Goal: Task Accomplishment & Management: Use online tool/utility

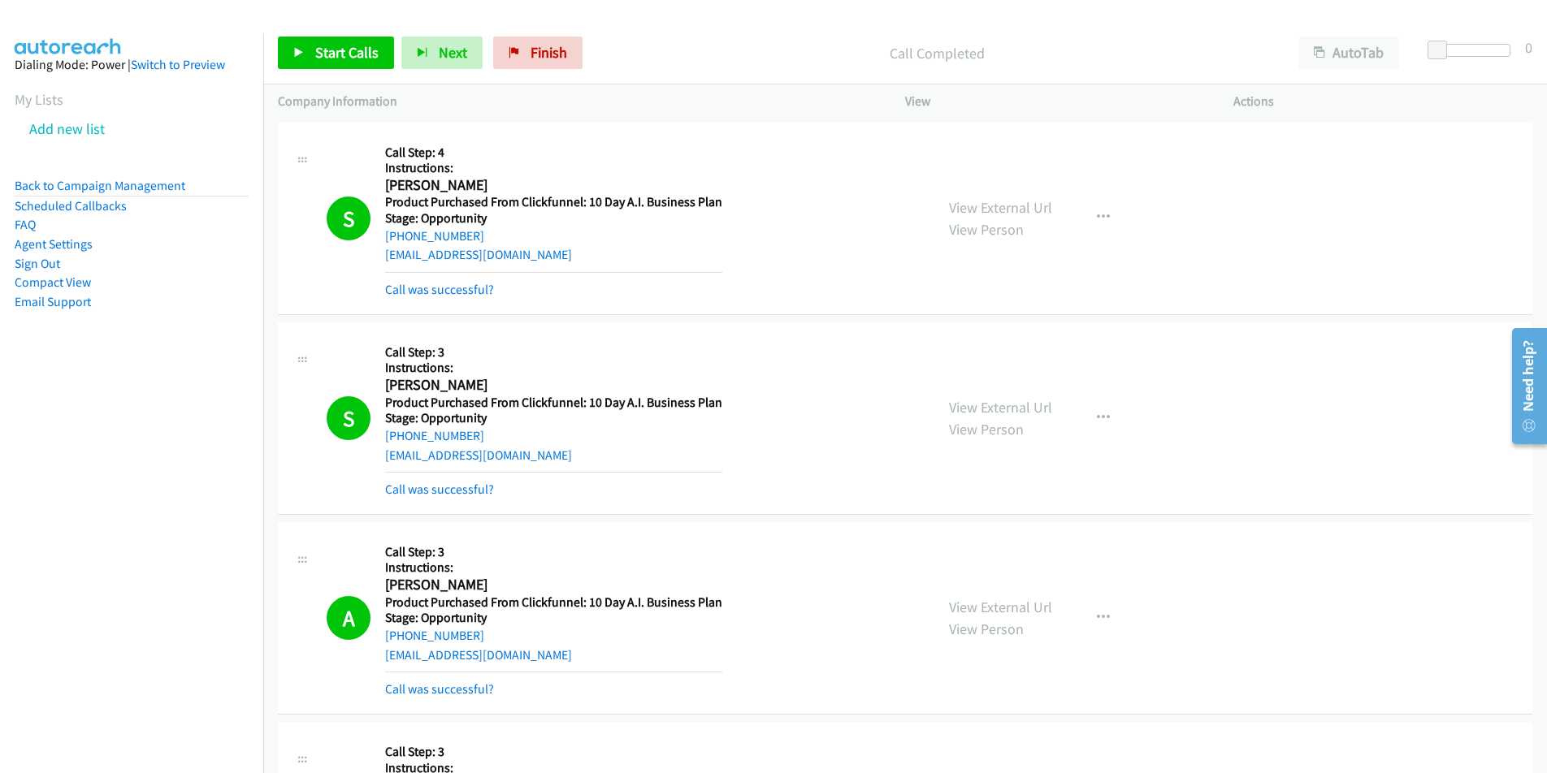
scroll to position [562, 0]
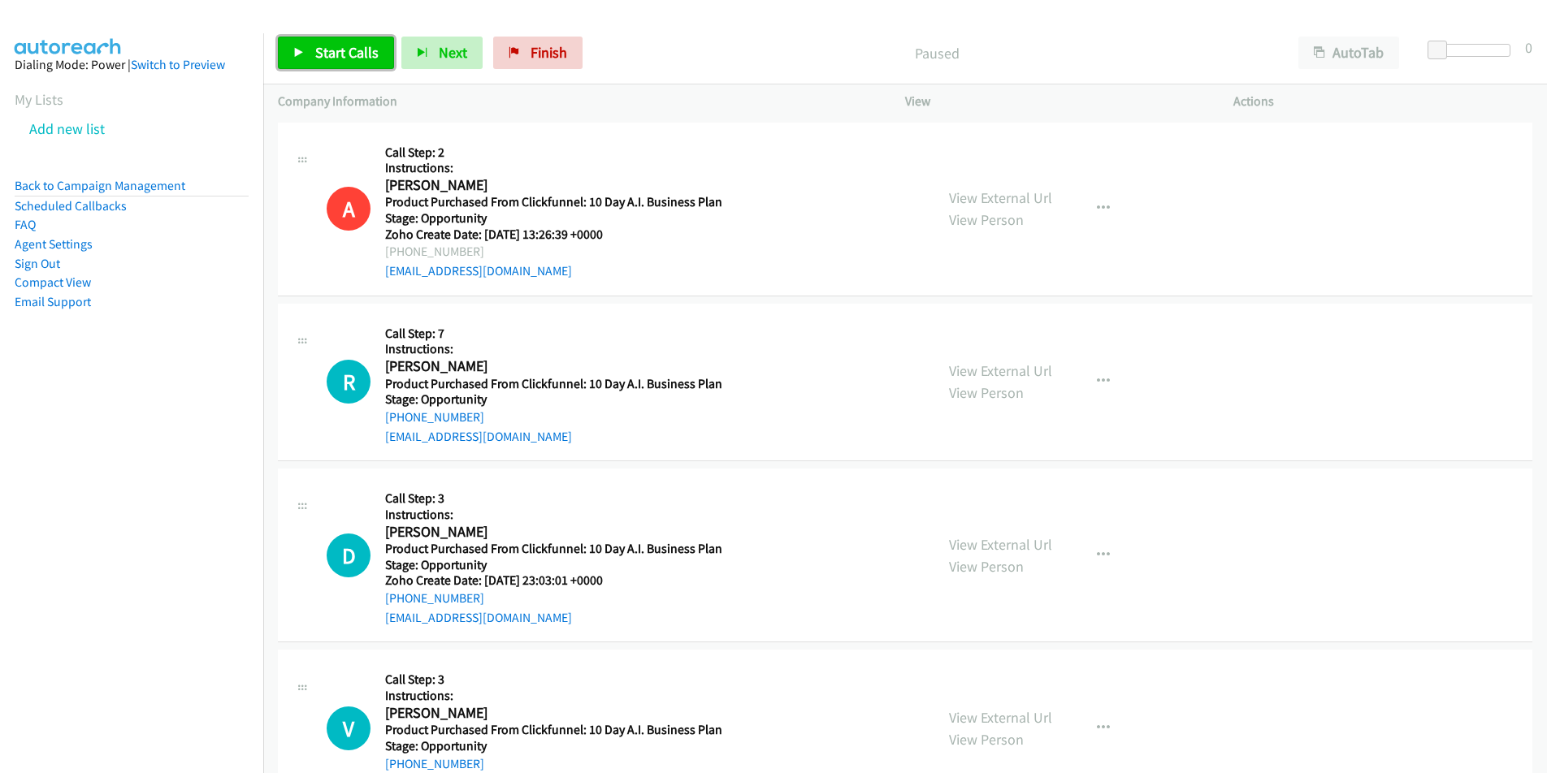
click at [344, 54] on span "Start Calls" at bounding box center [346, 52] width 63 height 19
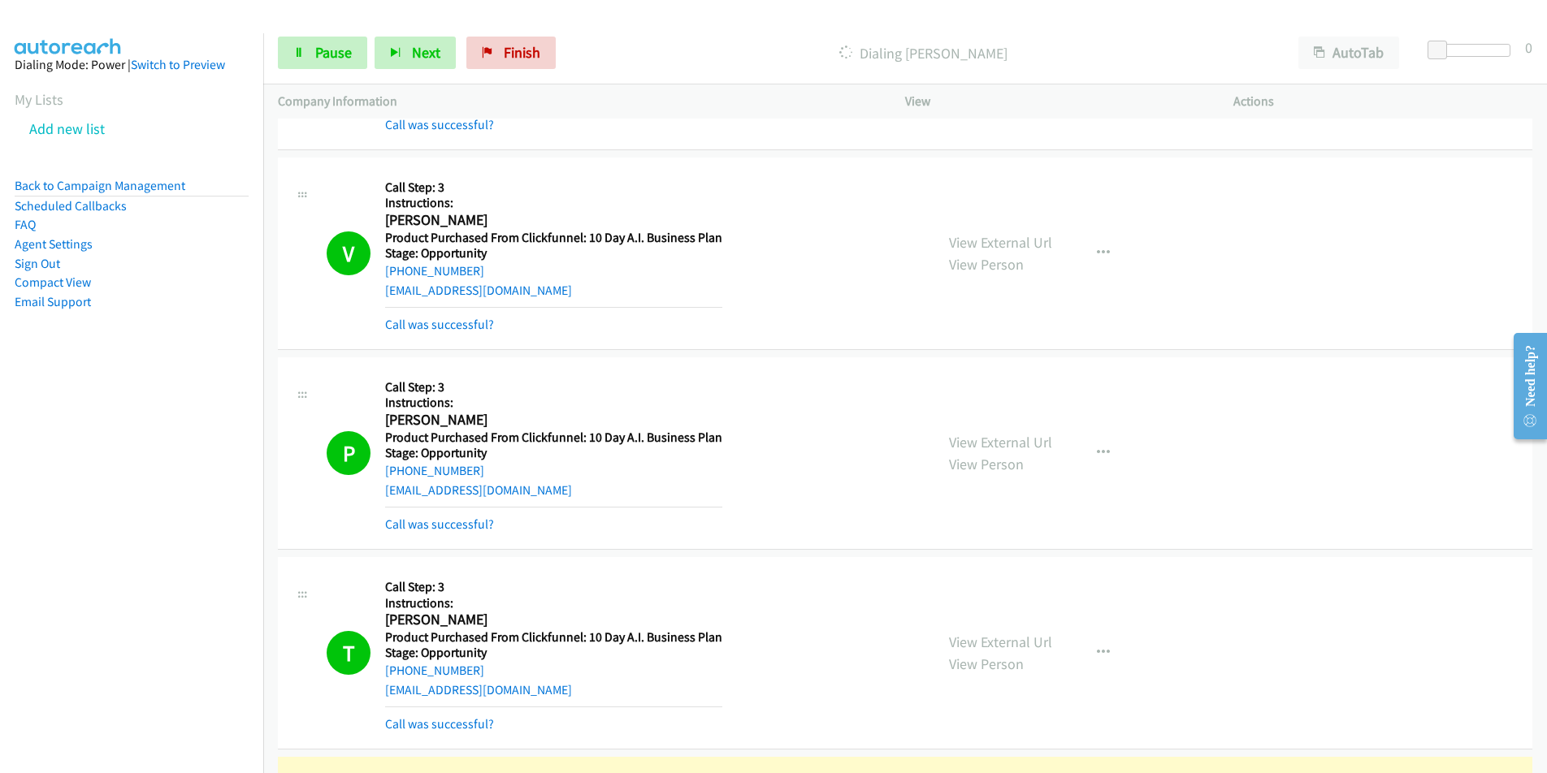
scroll to position [1124, 0]
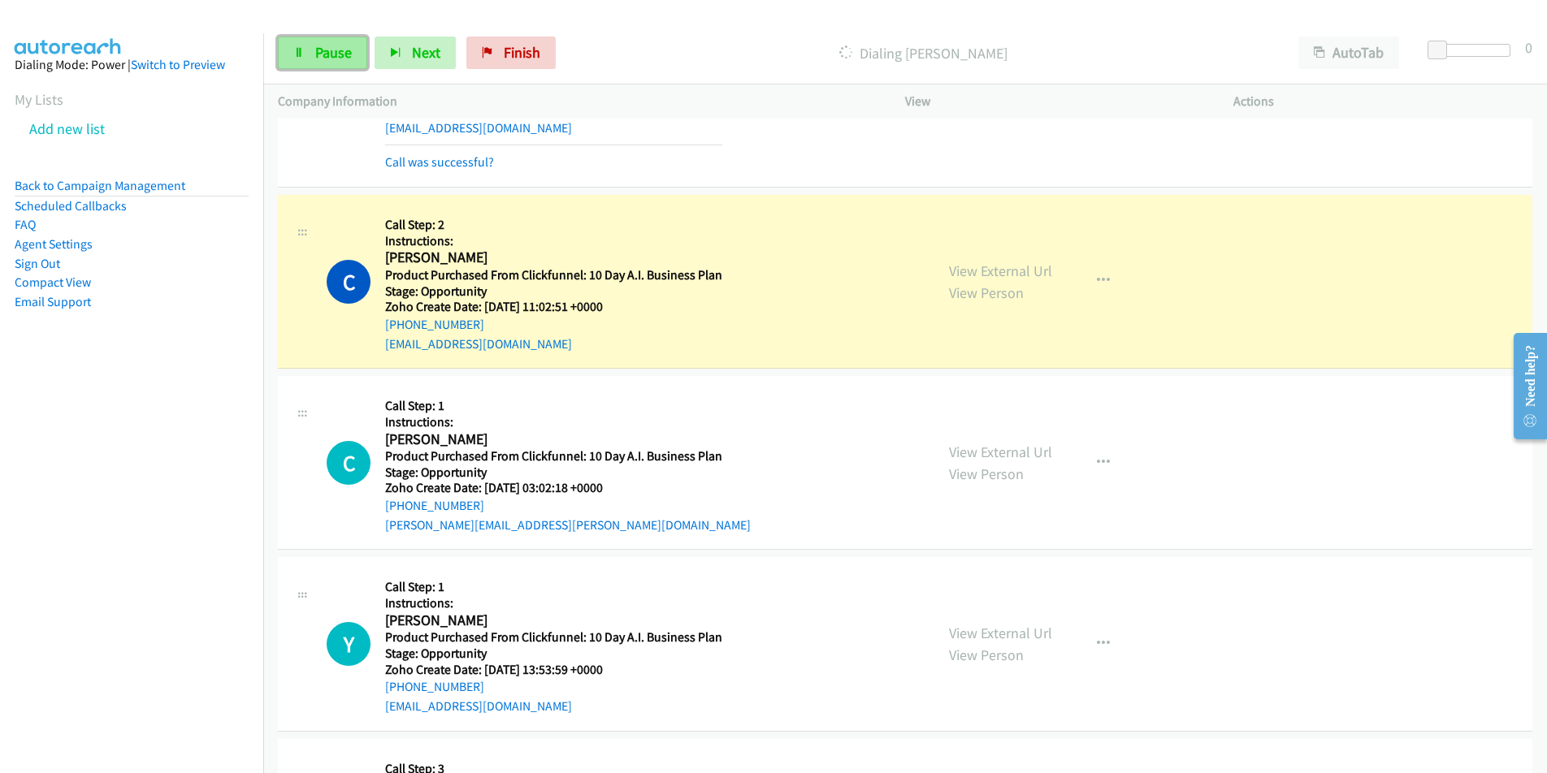
click at [337, 45] on span "Pause" at bounding box center [333, 52] width 37 height 19
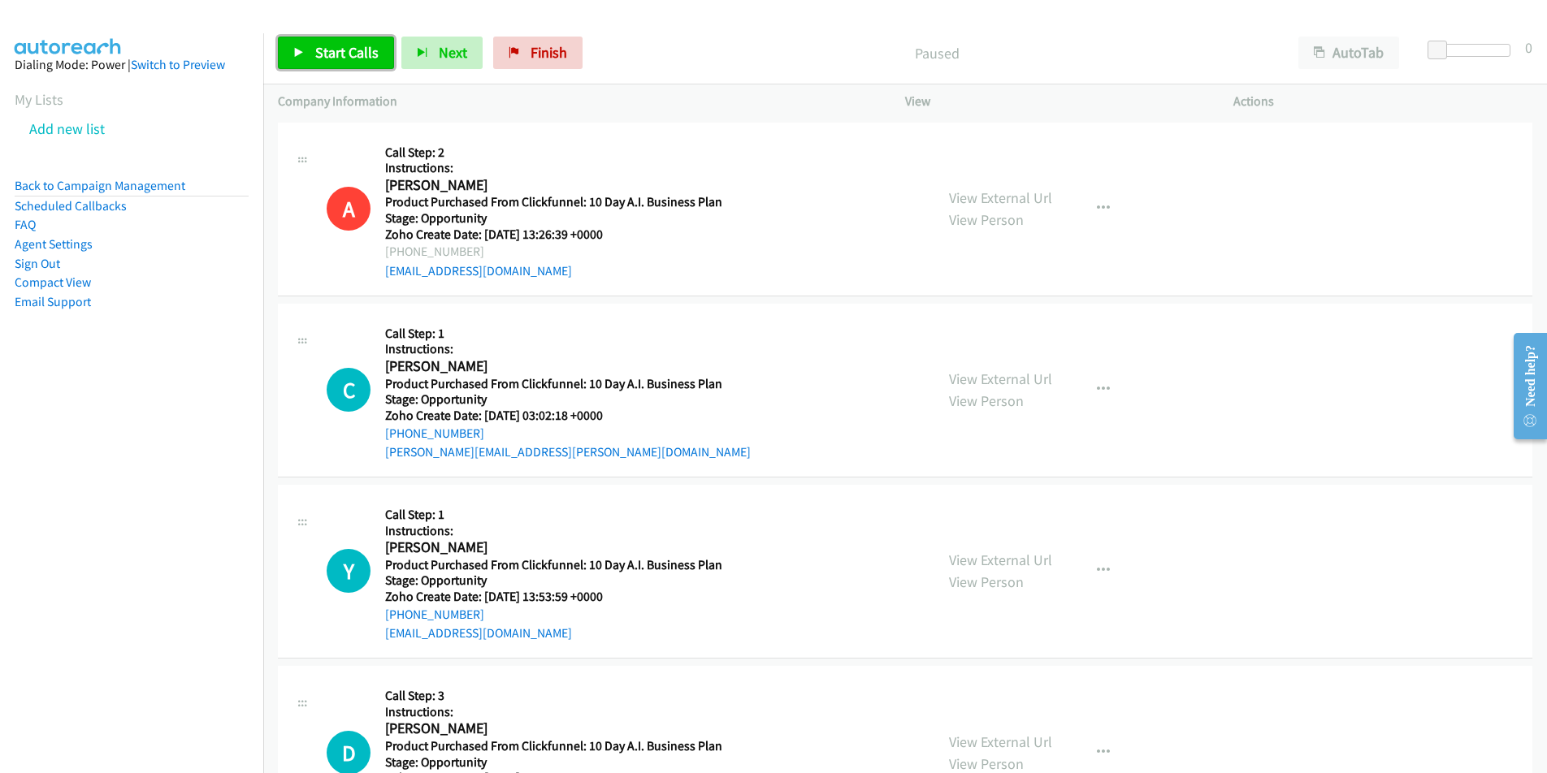
click at [335, 61] on span "Start Calls" at bounding box center [346, 52] width 63 height 19
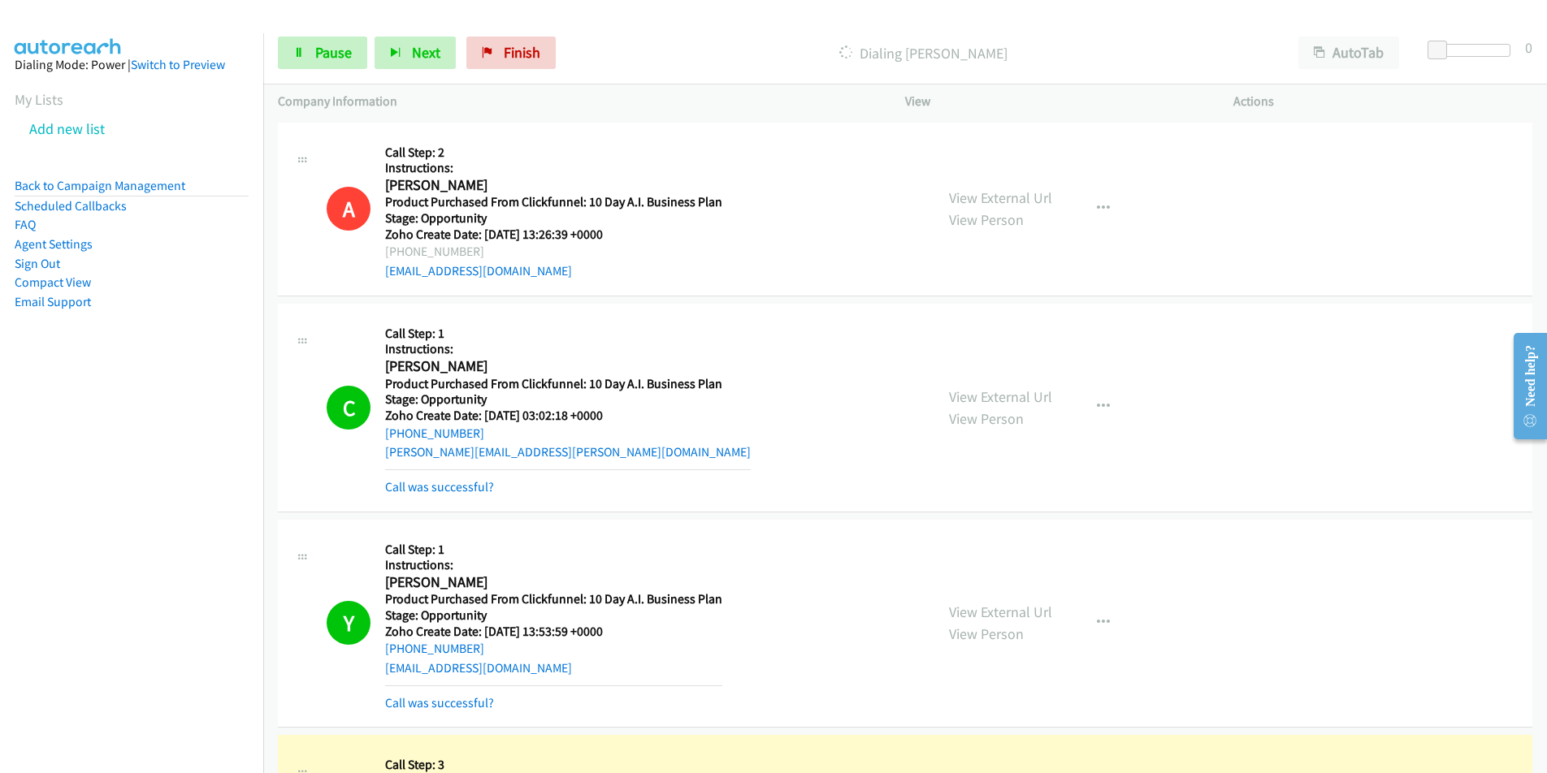
scroll to position [562, 0]
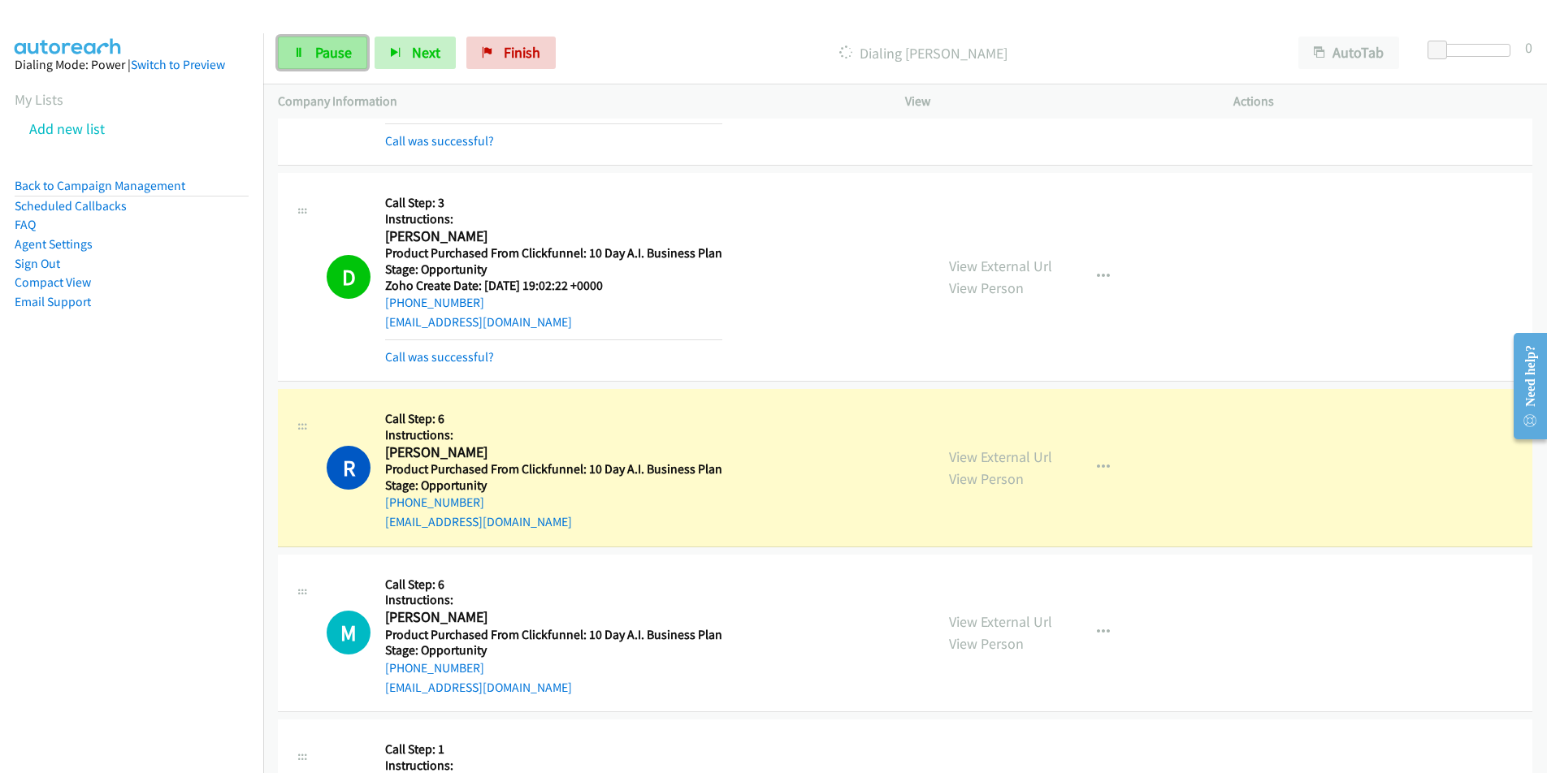
click at [321, 54] on span "Pause" at bounding box center [333, 52] width 37 height 19
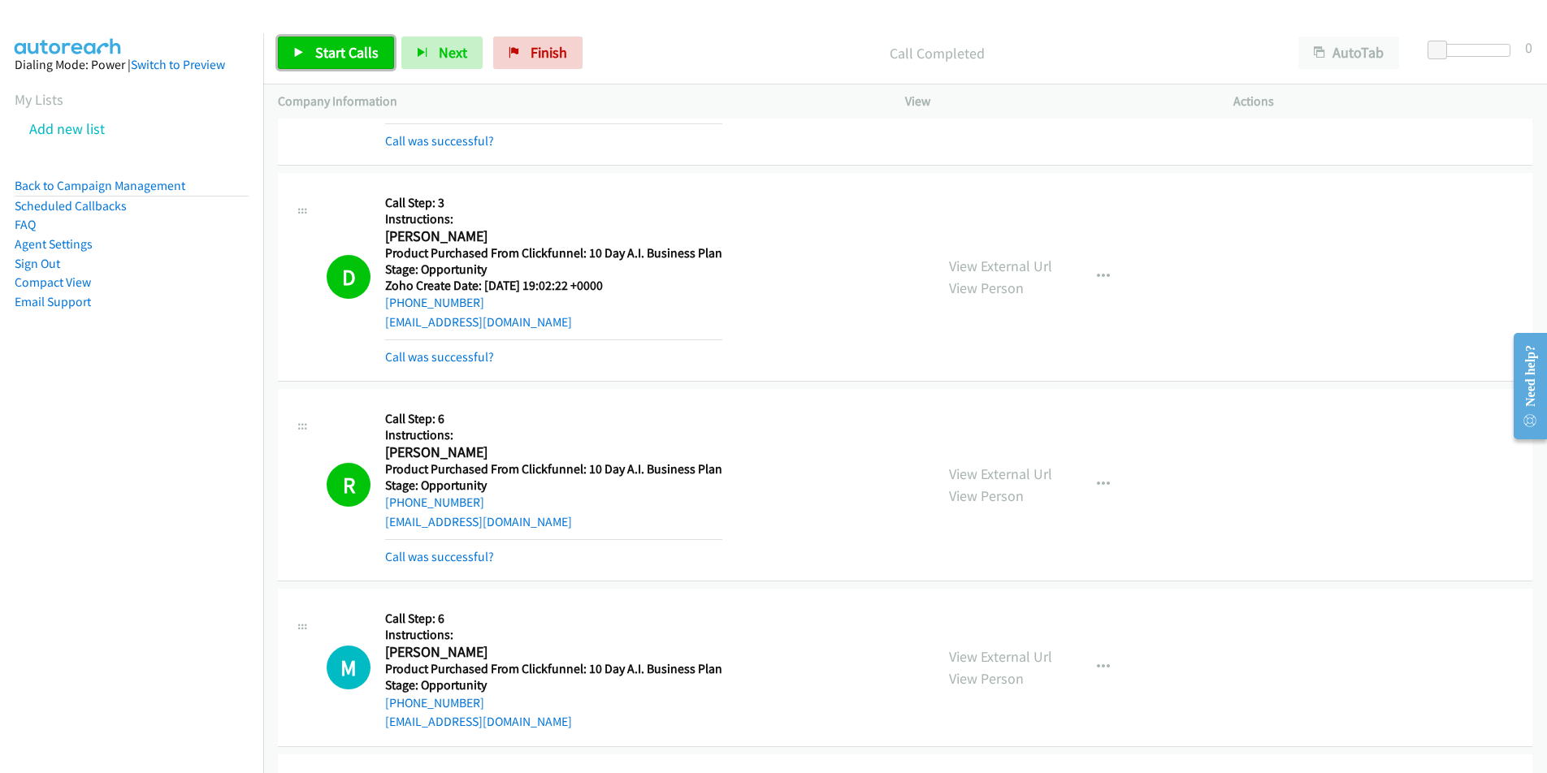
click at [309, 43] on link "Start Calls" at bounding box center [336, 53] width 116 height 32
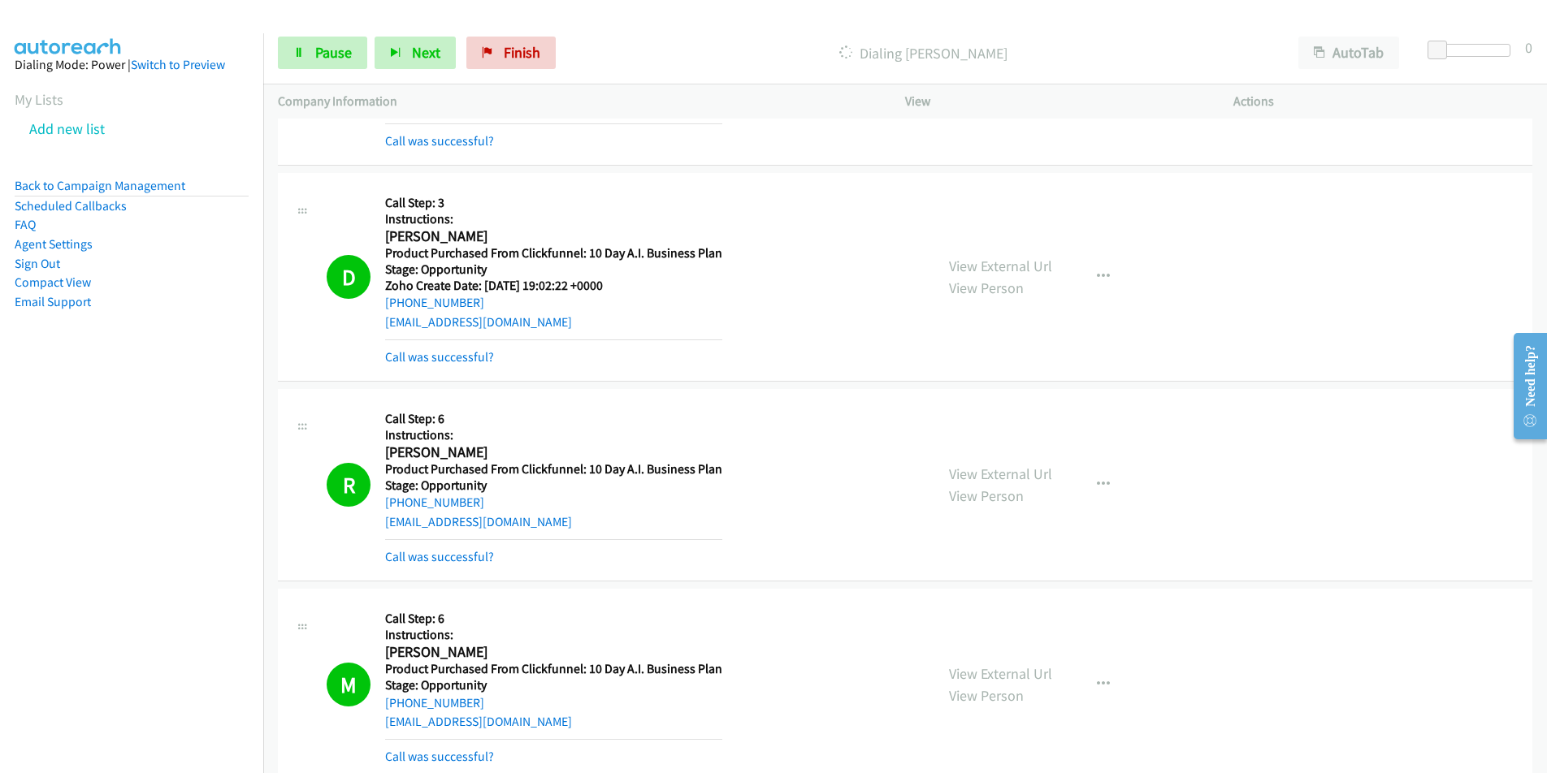
scroll to position [1124, 0]
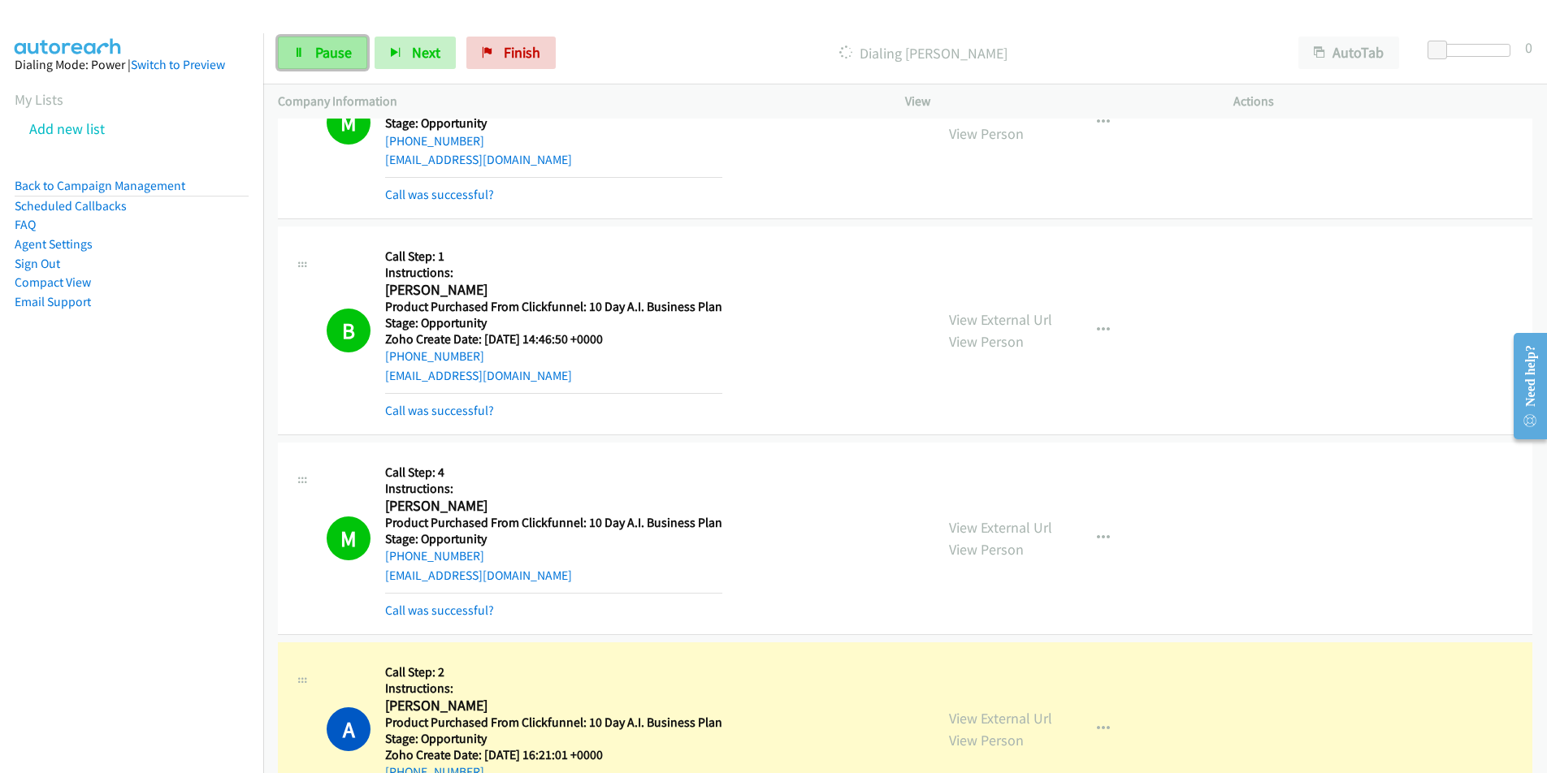
click at [330, 50] on span "Pause" at bounding box center [333, 52] width 37 height 19
click at [456, 611] on link "Call was successful?" at bounding box center [439, 610] width 109 height 15
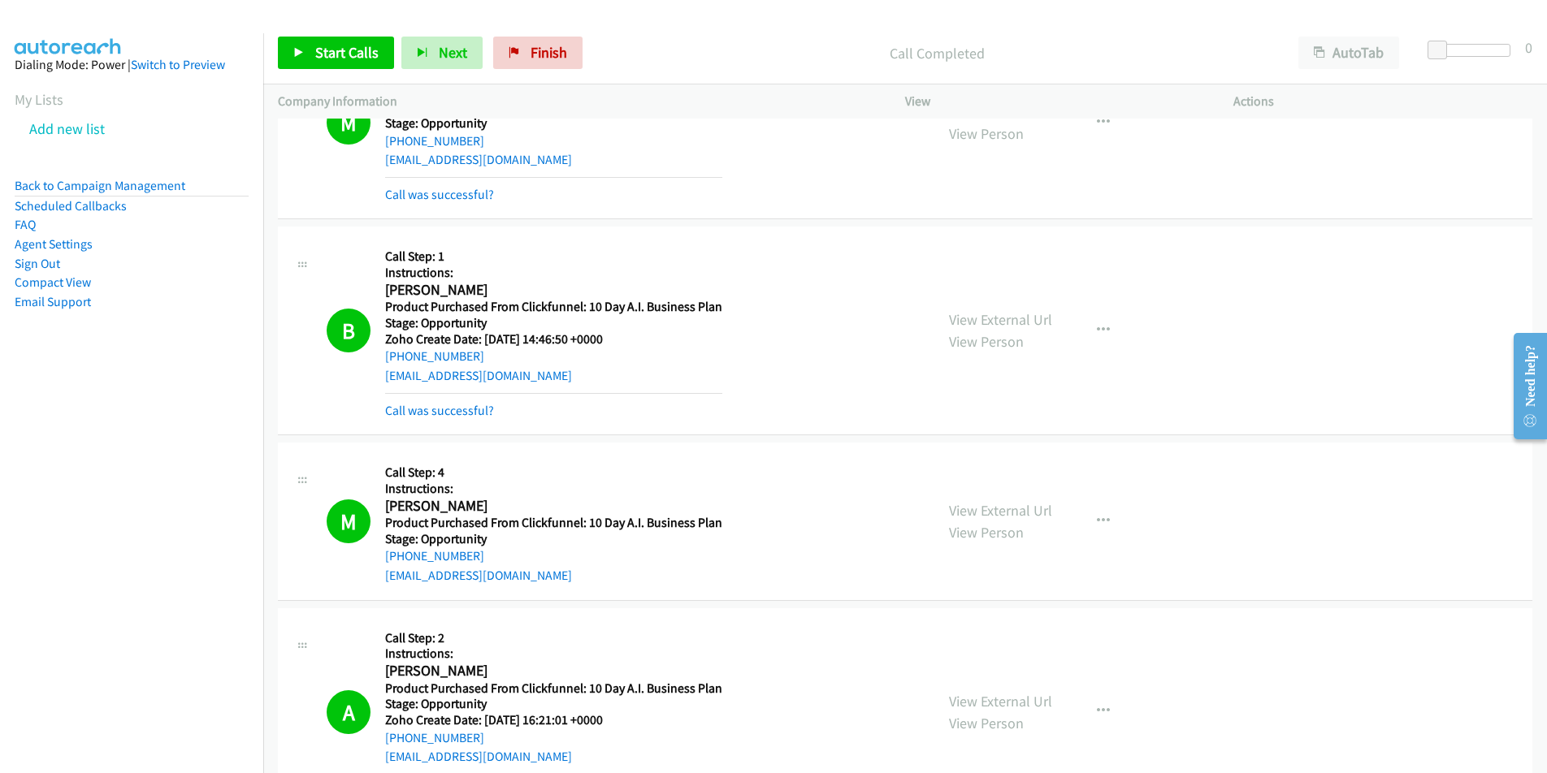
click at [504, 582] on div "[EMAIL_ADDRESS][DOMAIN_NAME]" at bounding box center [553, 575] width 337 height 19
click at [380, 582] on div "M Callback Scheduled Call Step: 4 Instructions: Marcus Berry America/Los_Angele…" at bounding box center [623, 521] width 593 height 128
copy link "[EMAIL_ADDRESS][DOMAIN_NAME]"
